Goal: Task Accomplishment & Management: Use online tool/utility

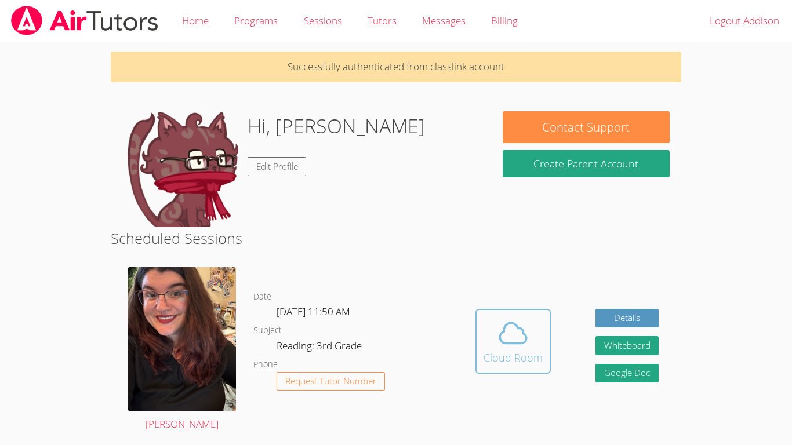
click at [494, 323] on span at bounding box center [512, 333] width 59 height 32
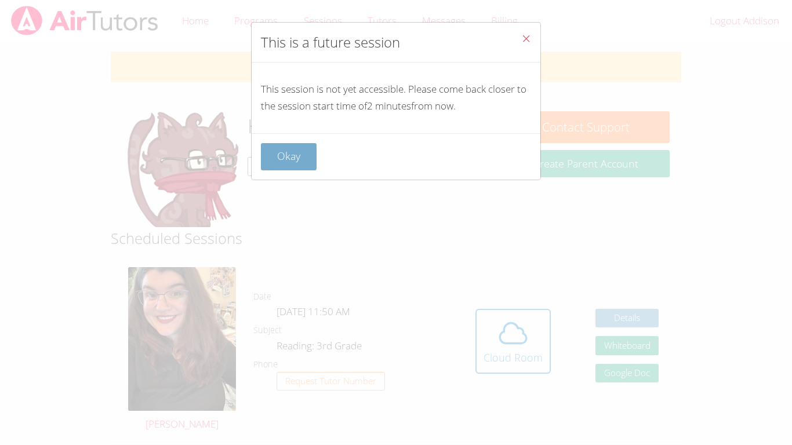
click at [296, 150] on button "Okay" at bounding box center [289, 156] width 56 height 27
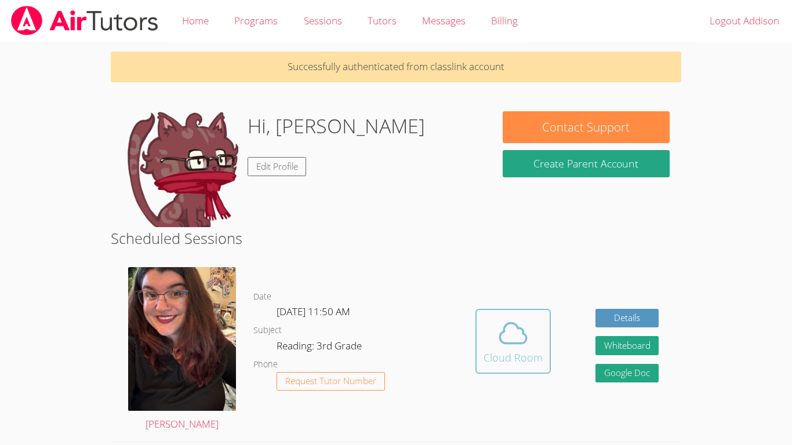
click at [494, 352] on div "Cloud Room" at bounding box center [512, 357] width 59 height 16
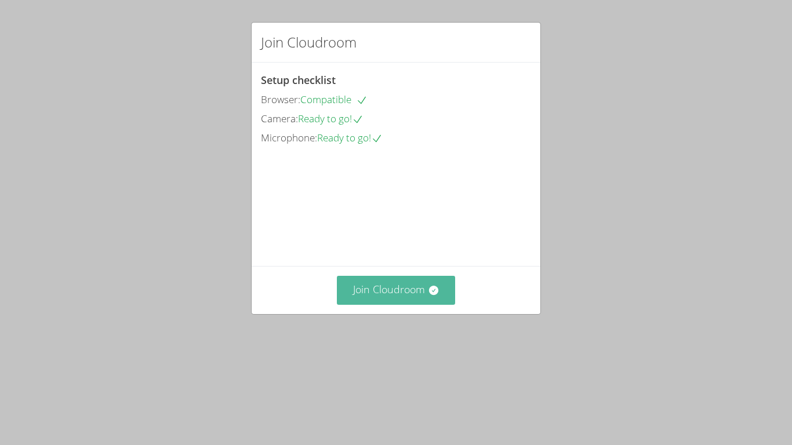
click at [405, 304] on button "Join Cloudroom" at bounding box center [396, 290] width 119 height 28
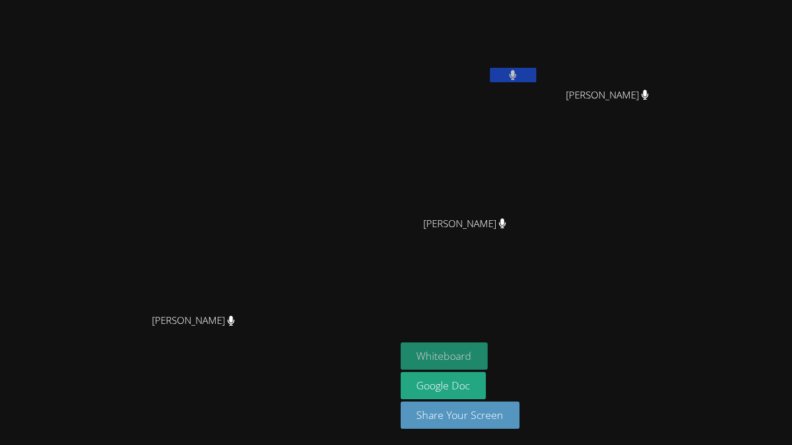
click at [488, 359] on button "Whiteboard" at bounding box center [444, 356] width 88 height 27
